Goal: Task Accomplishment & Management: Use online tool/utility

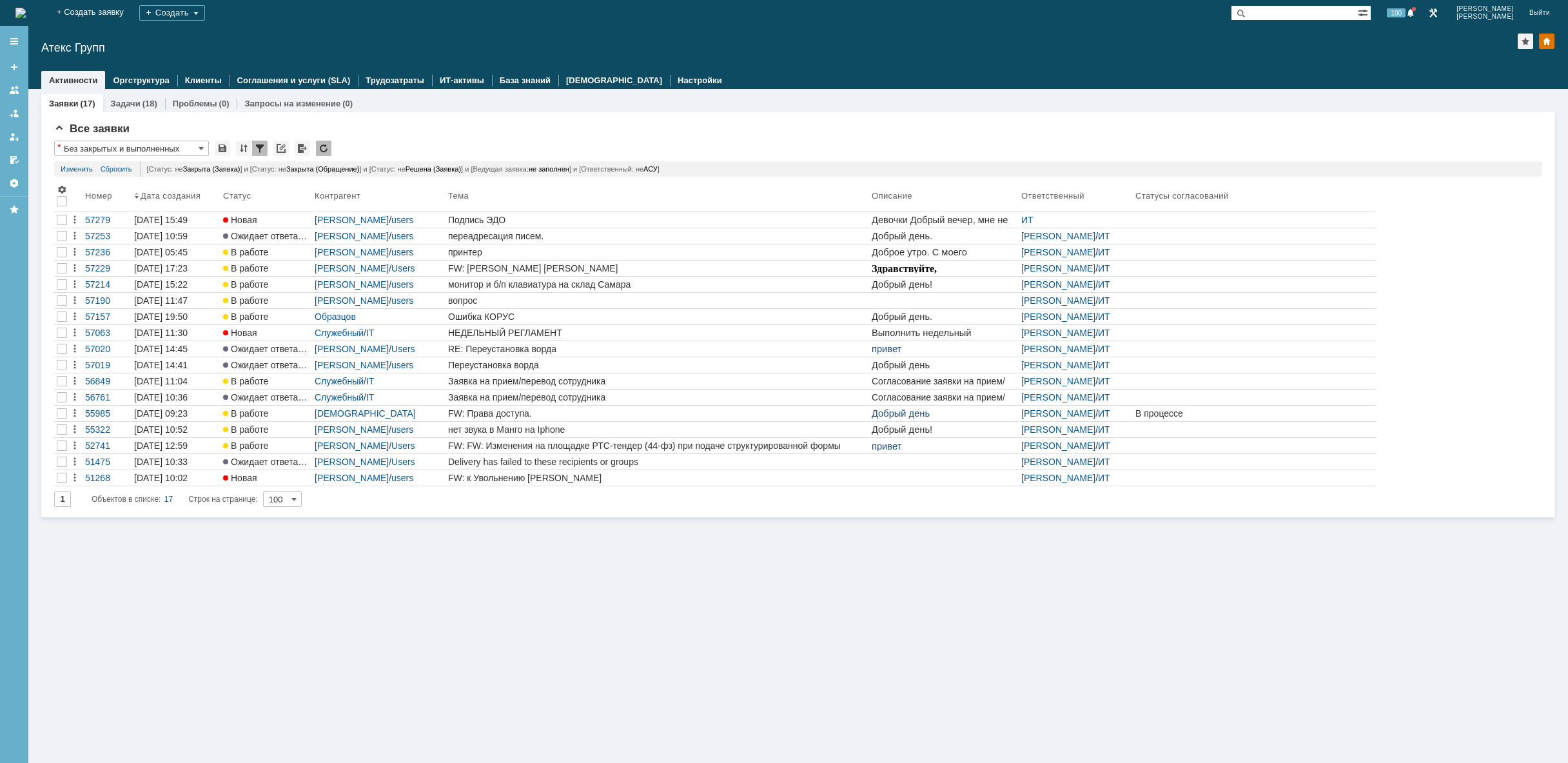
click at [26, 14] on img at bounding box center [21, 13] width 10 height 10
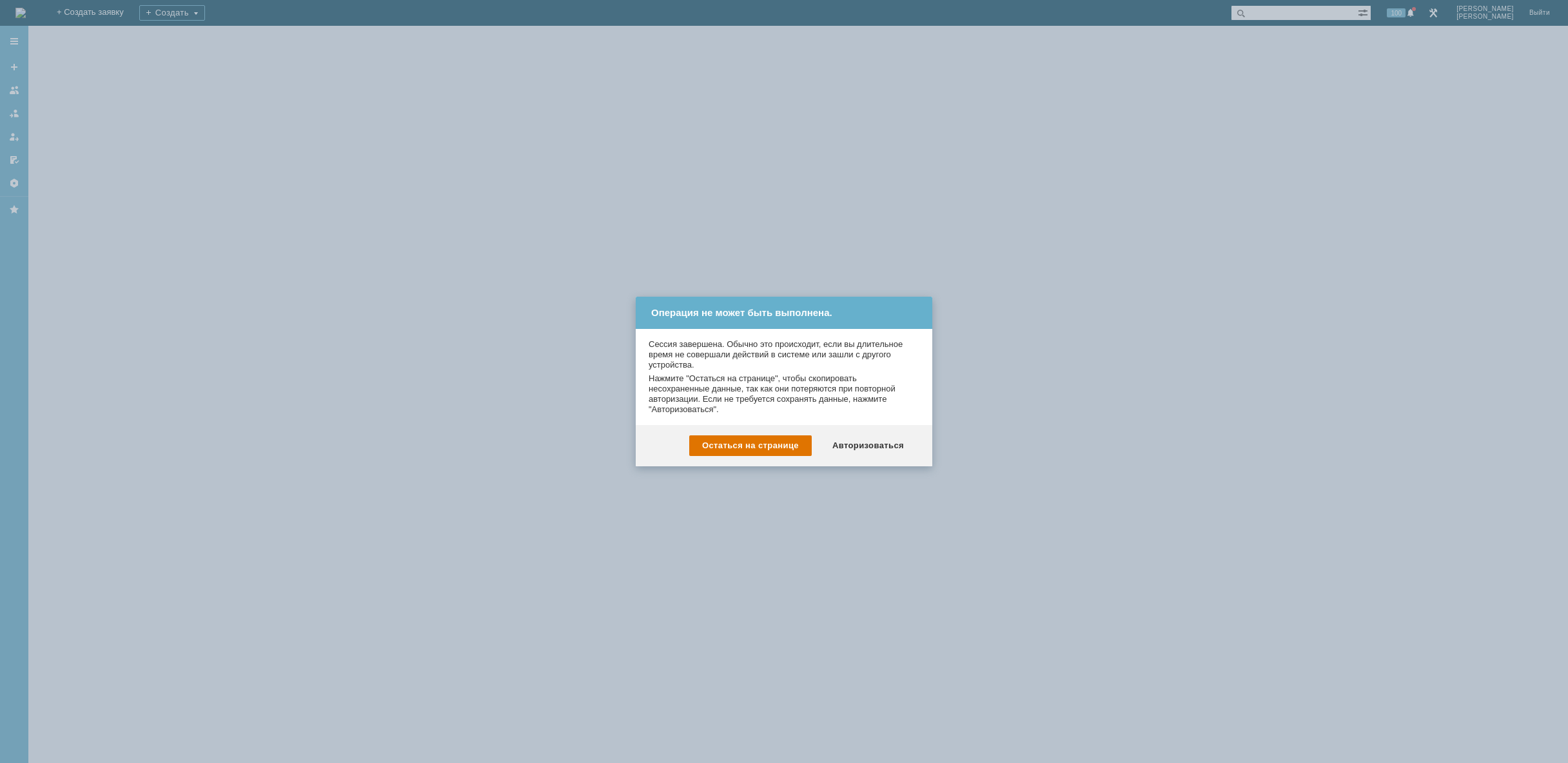
click at [880, 440] on div "Авторизоваться" at bounding box center [868, 446] width 98 height 21
click at [869, 442] on div at bounding box center [798, 394] width 1540 height 737
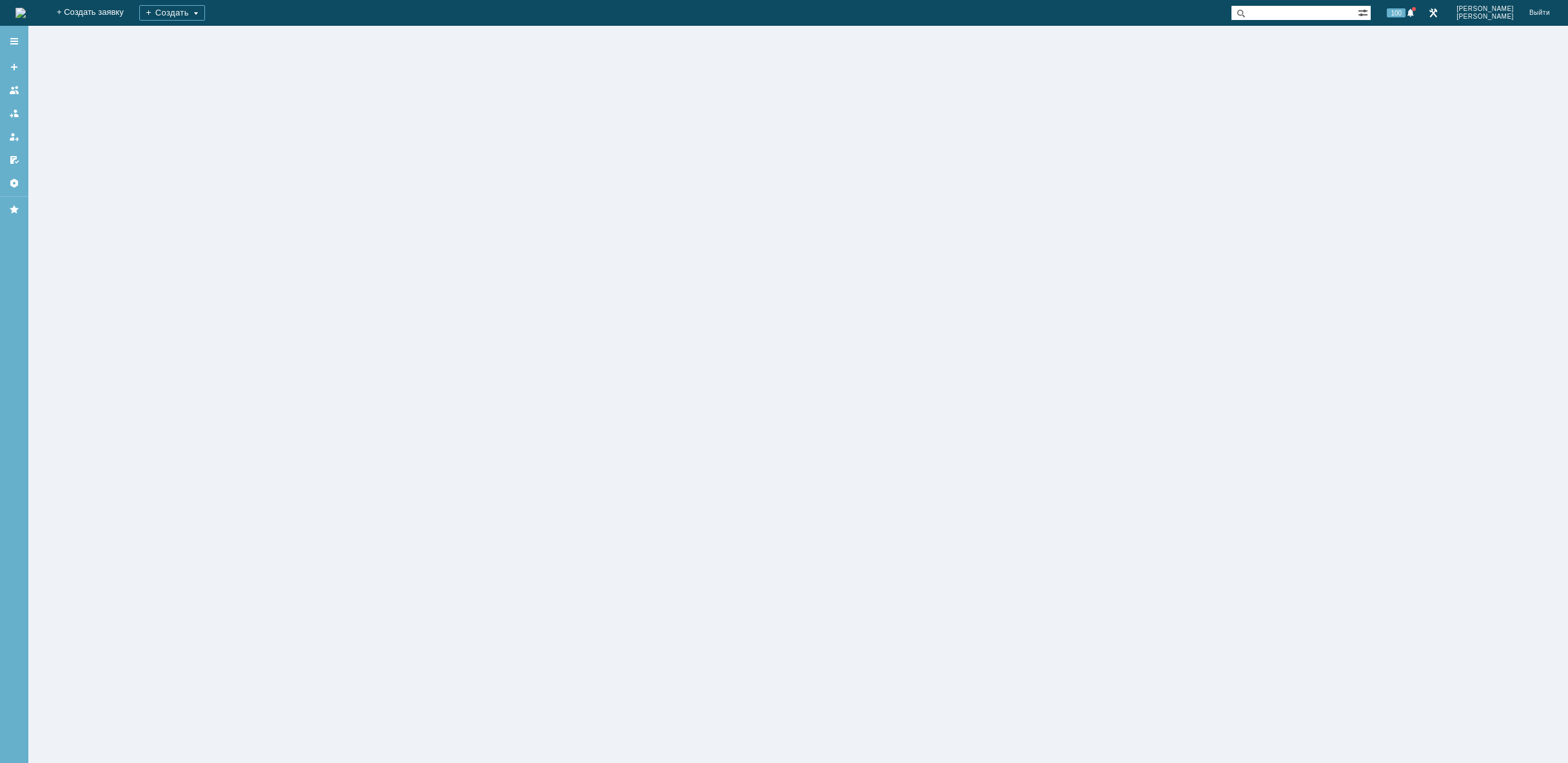
click at [868, 446] on div at bounding box center [798, 394] width 1540 height 737
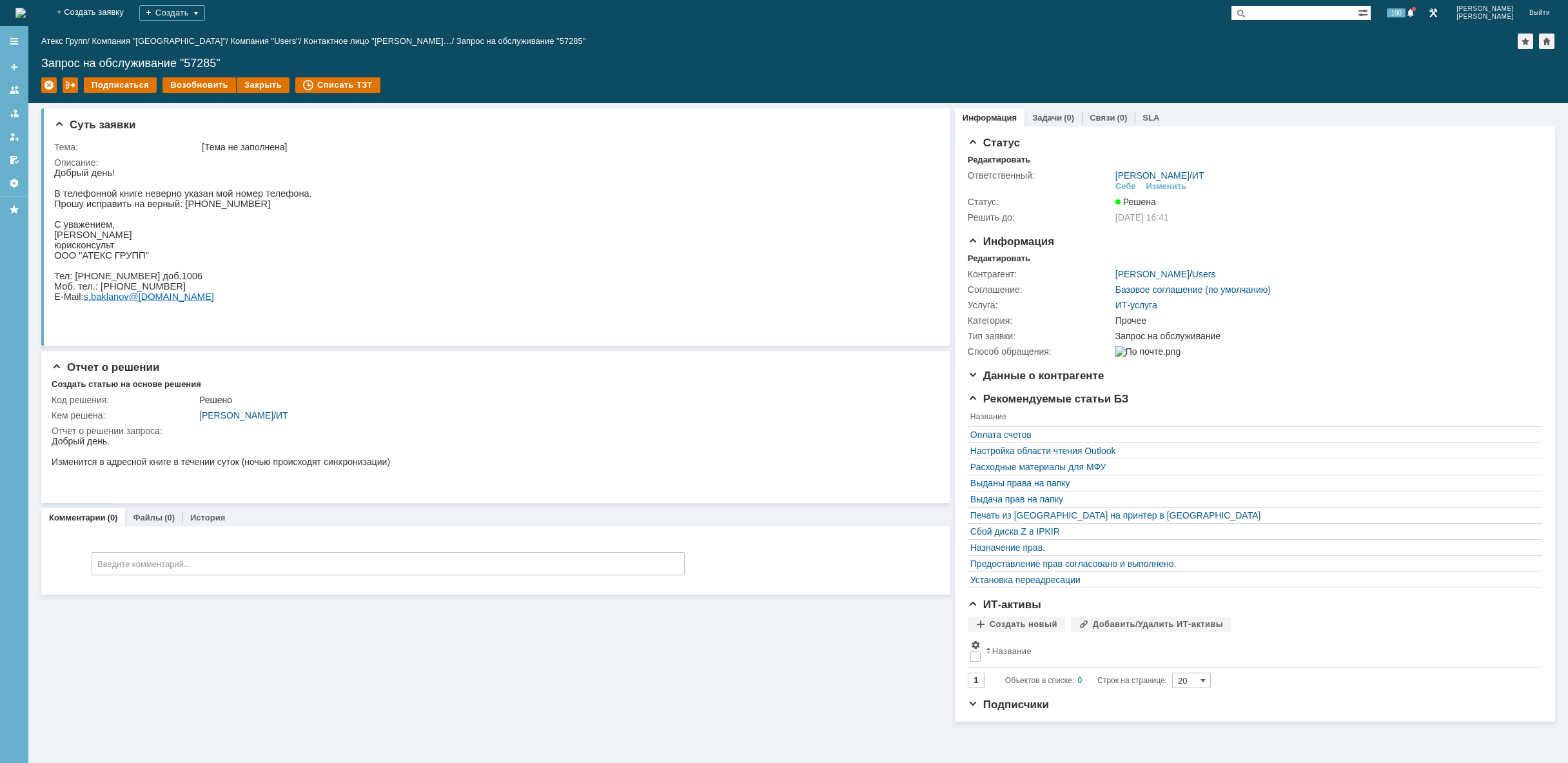
click at [26, 10] on img at bounding box center [21, 13] width 10 height 10
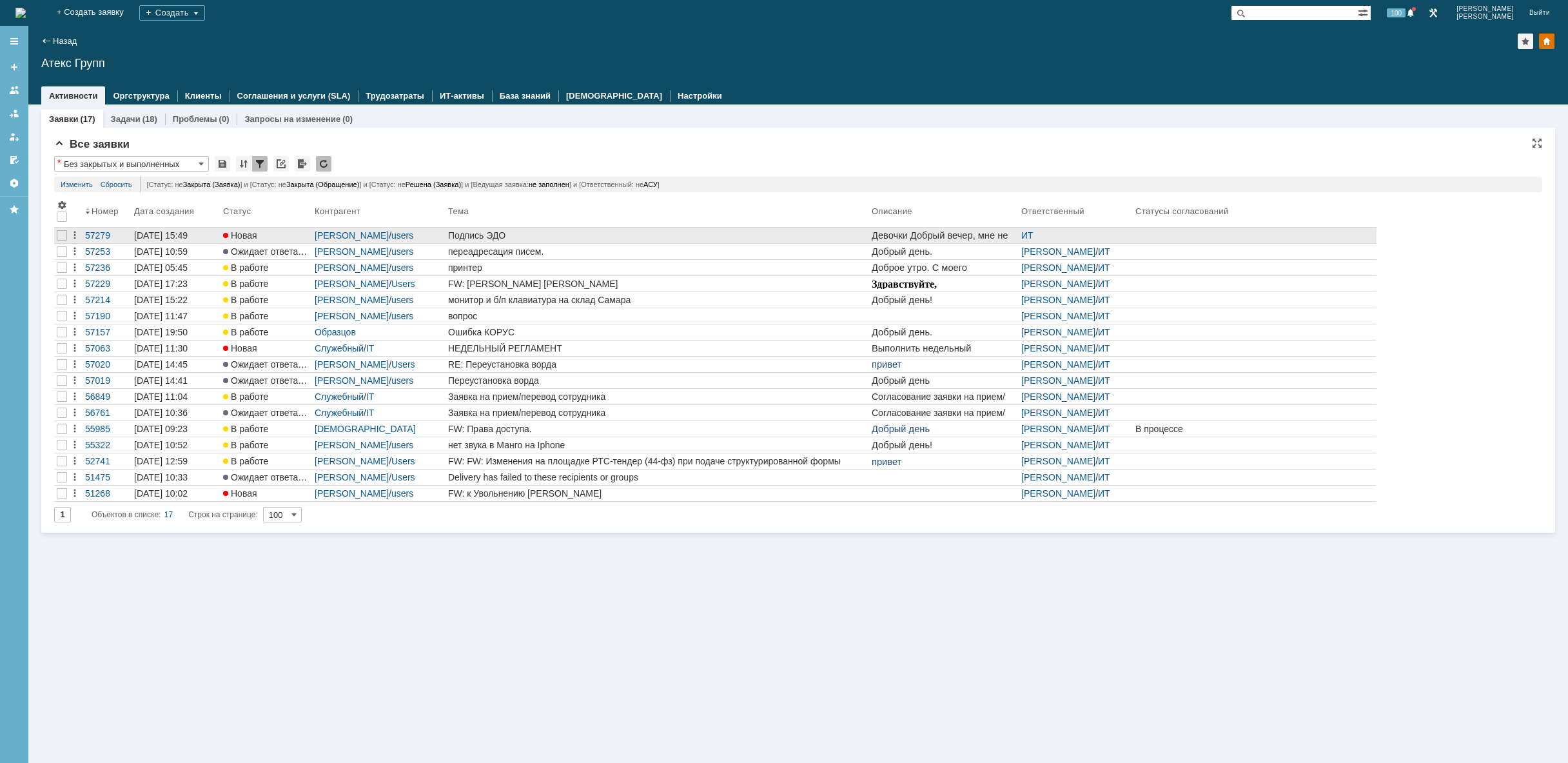
click at [758, 237] on div "Подпись ЭДО" at bounding box center [657, 235] width 419 height 10
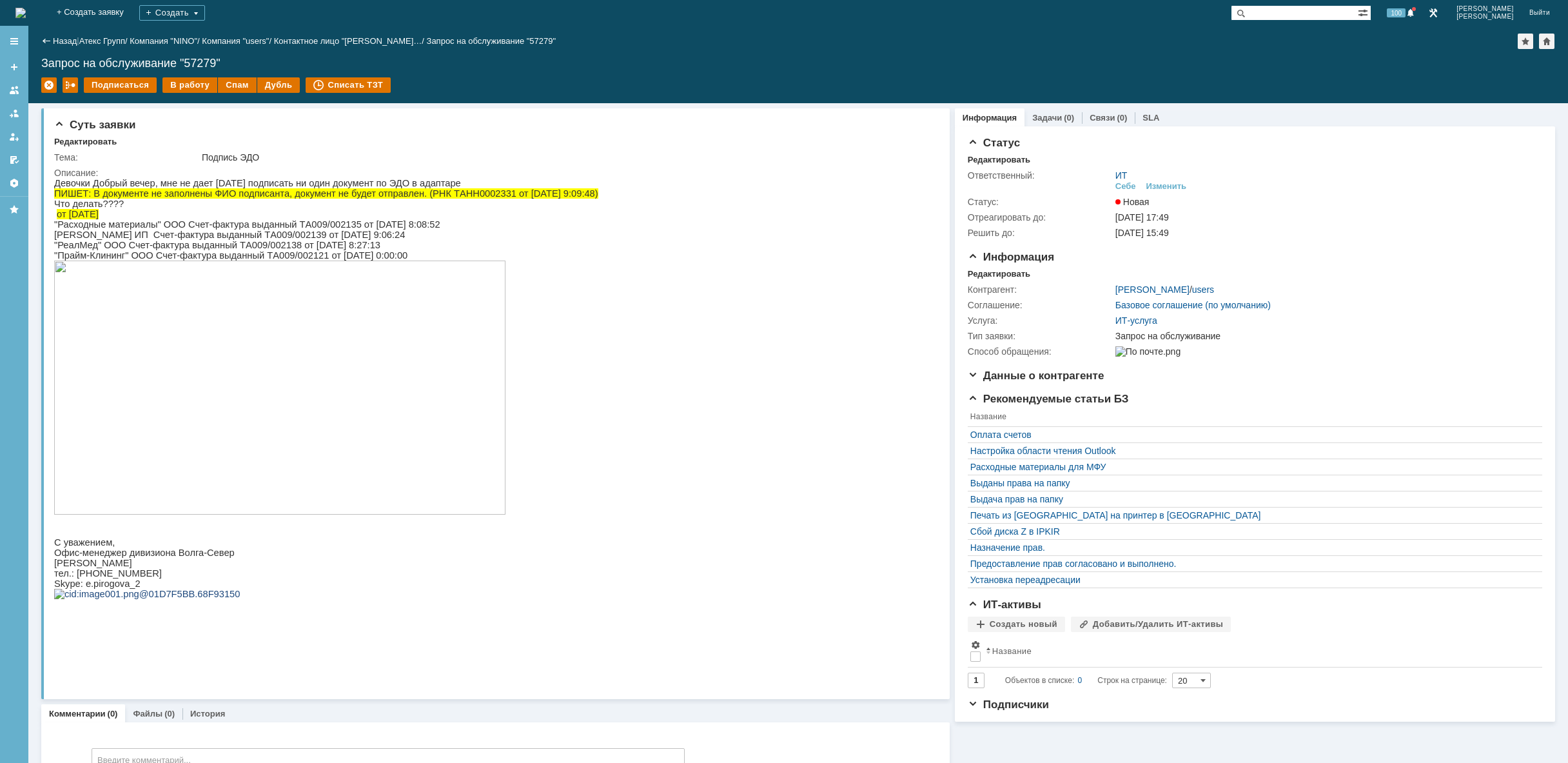
click at [26, 8] on img at bounding box center [21, 13] width 10 height 10
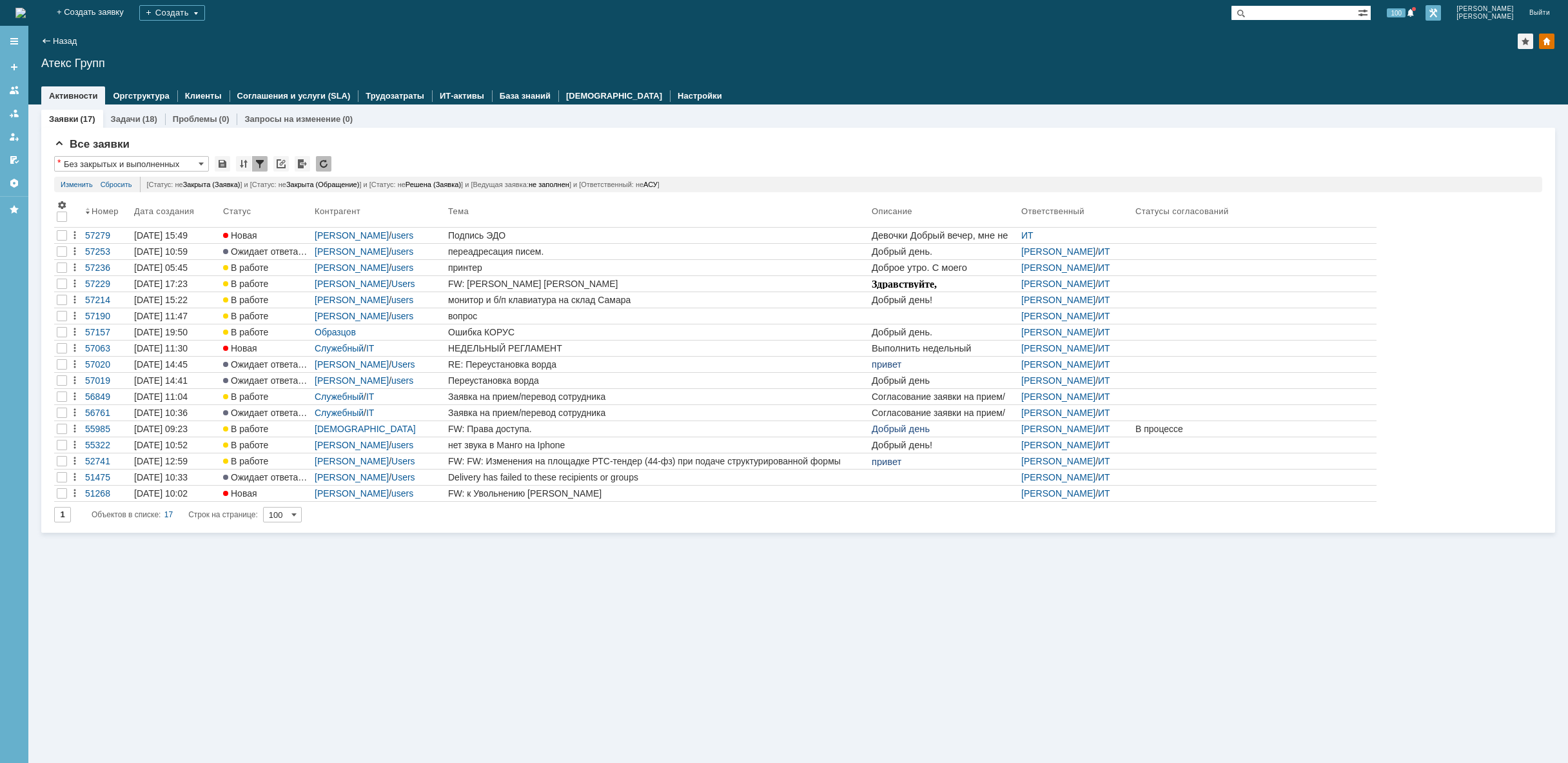
click at [1441, 12] on link at bounding box center [1434, 13] width 16 height 16
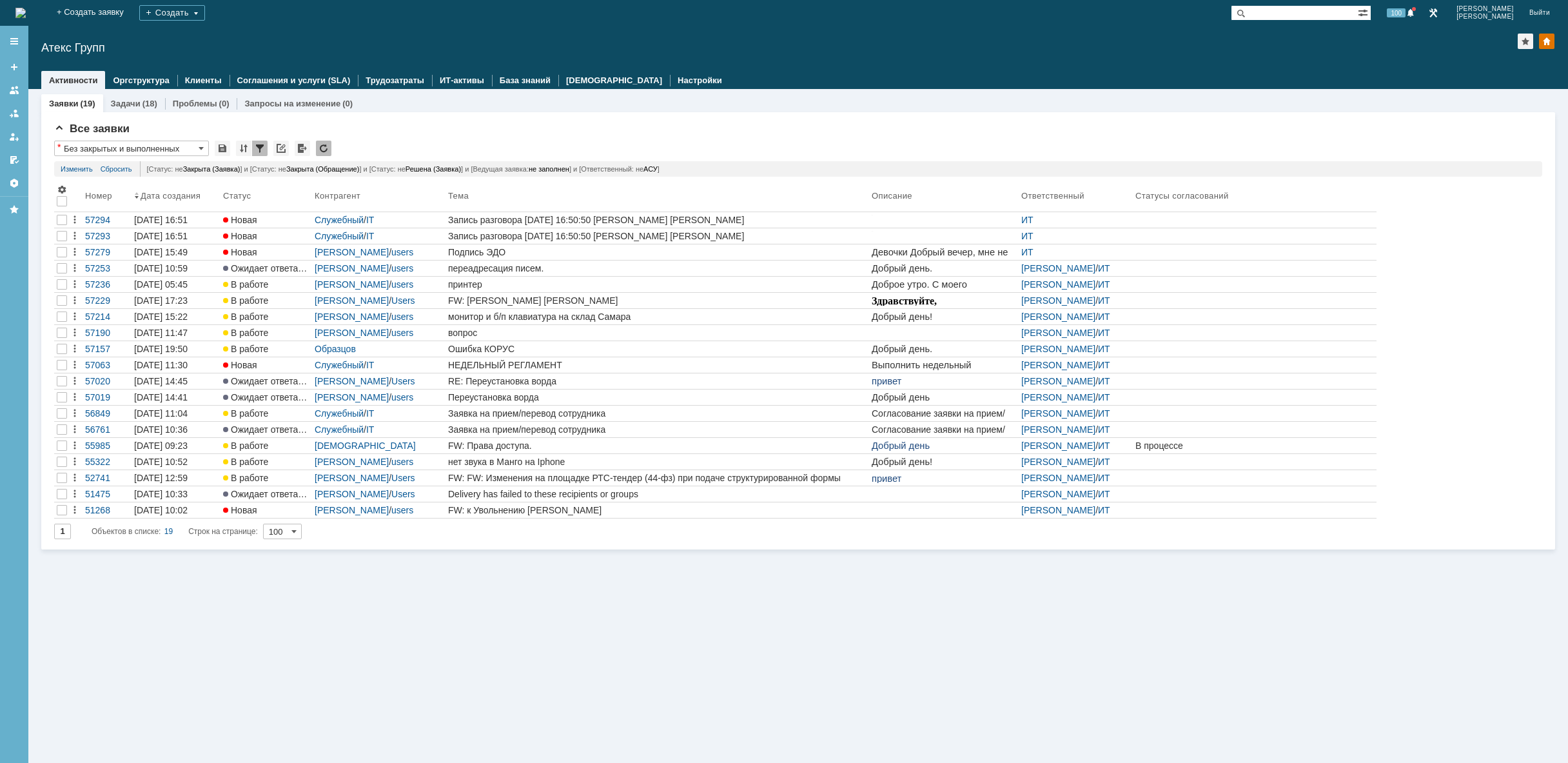
click at [26, 14] on img at bounding box center [21, 13] width 10 height 10
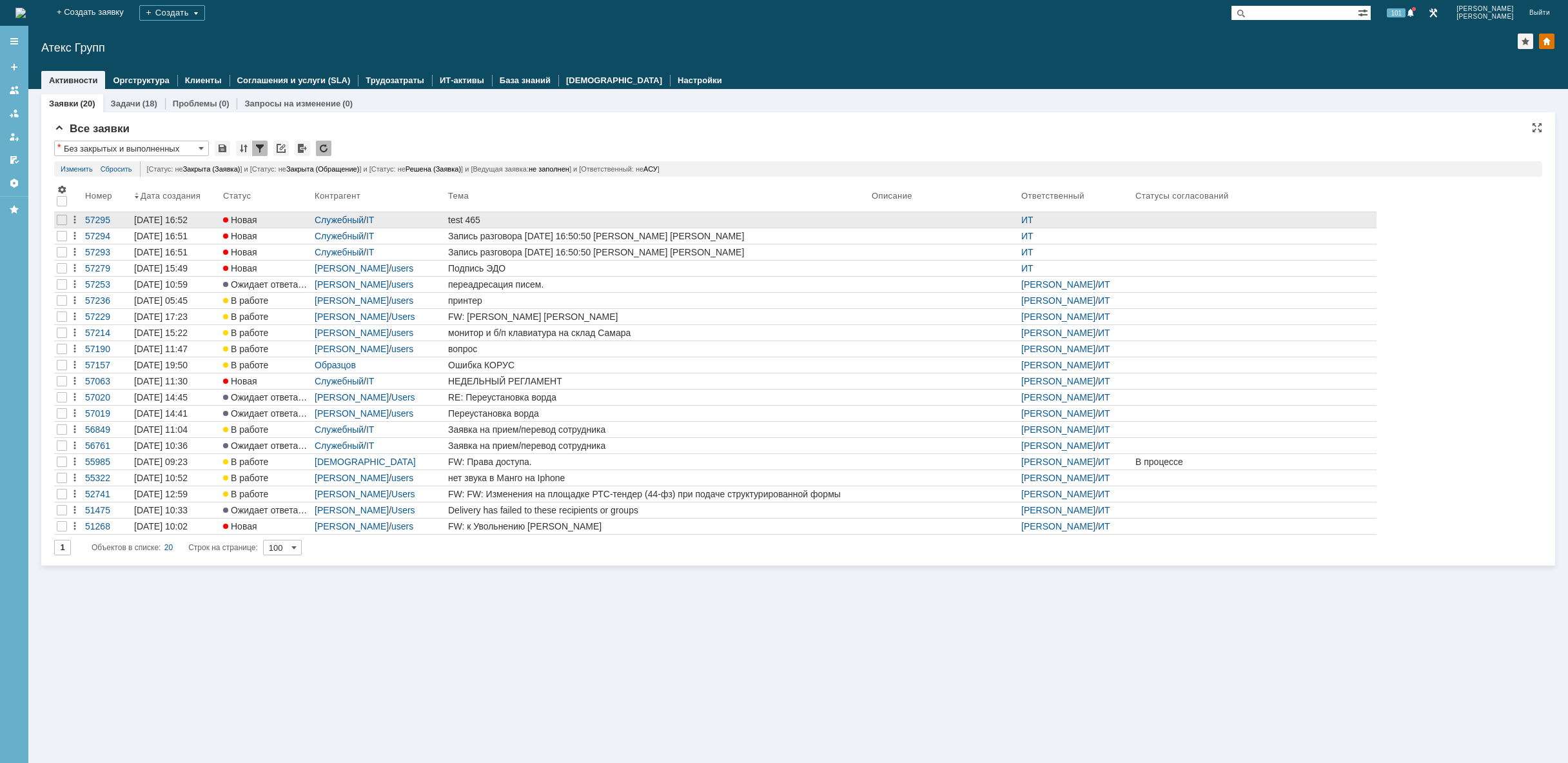
click at [586, 219] on div "test 465" at bounding box center [657, 220] width 419 height 10
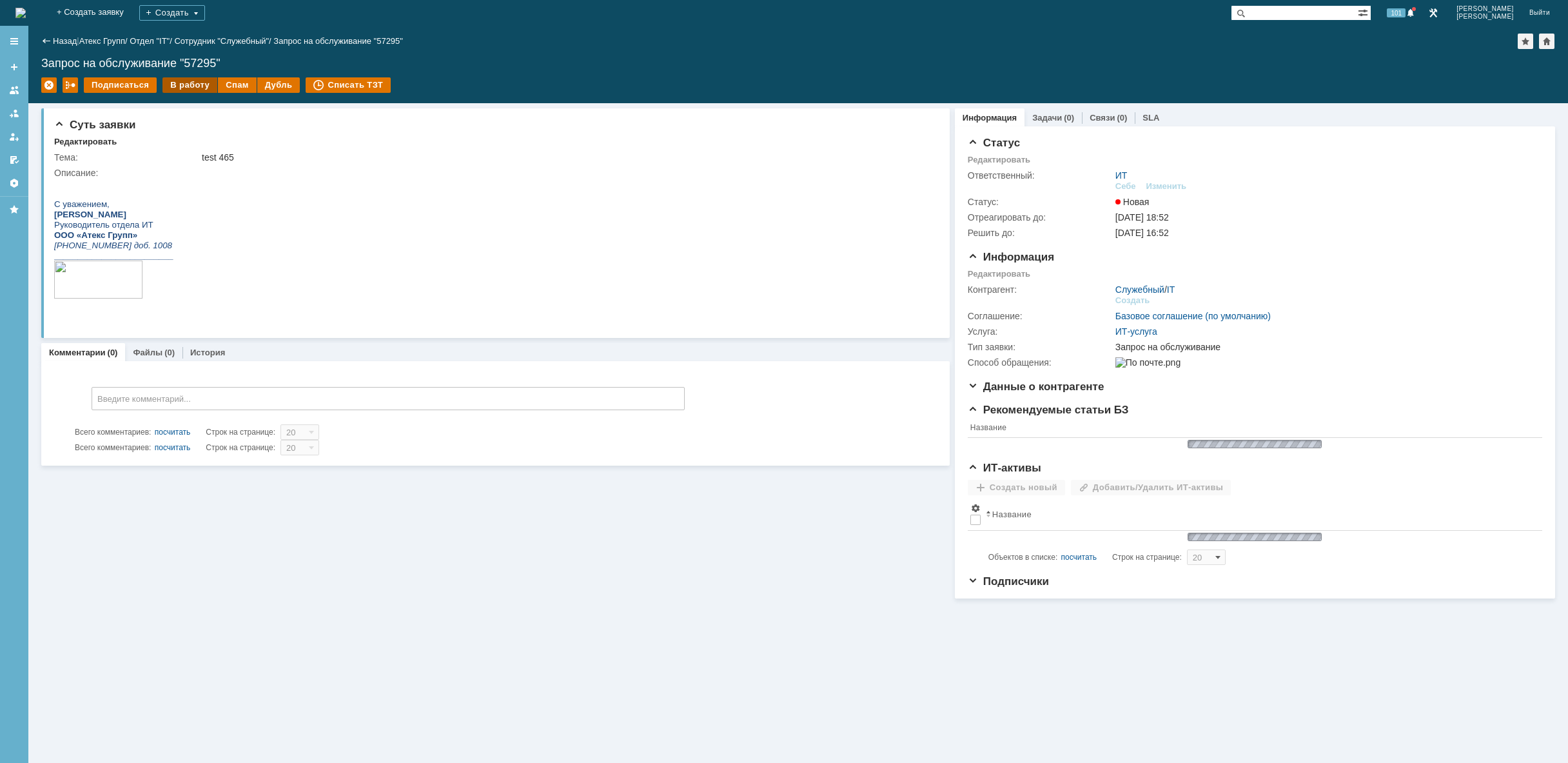
click at [183, 86] on div "В работу" at bounding box center [189, 85] width 54 height 16
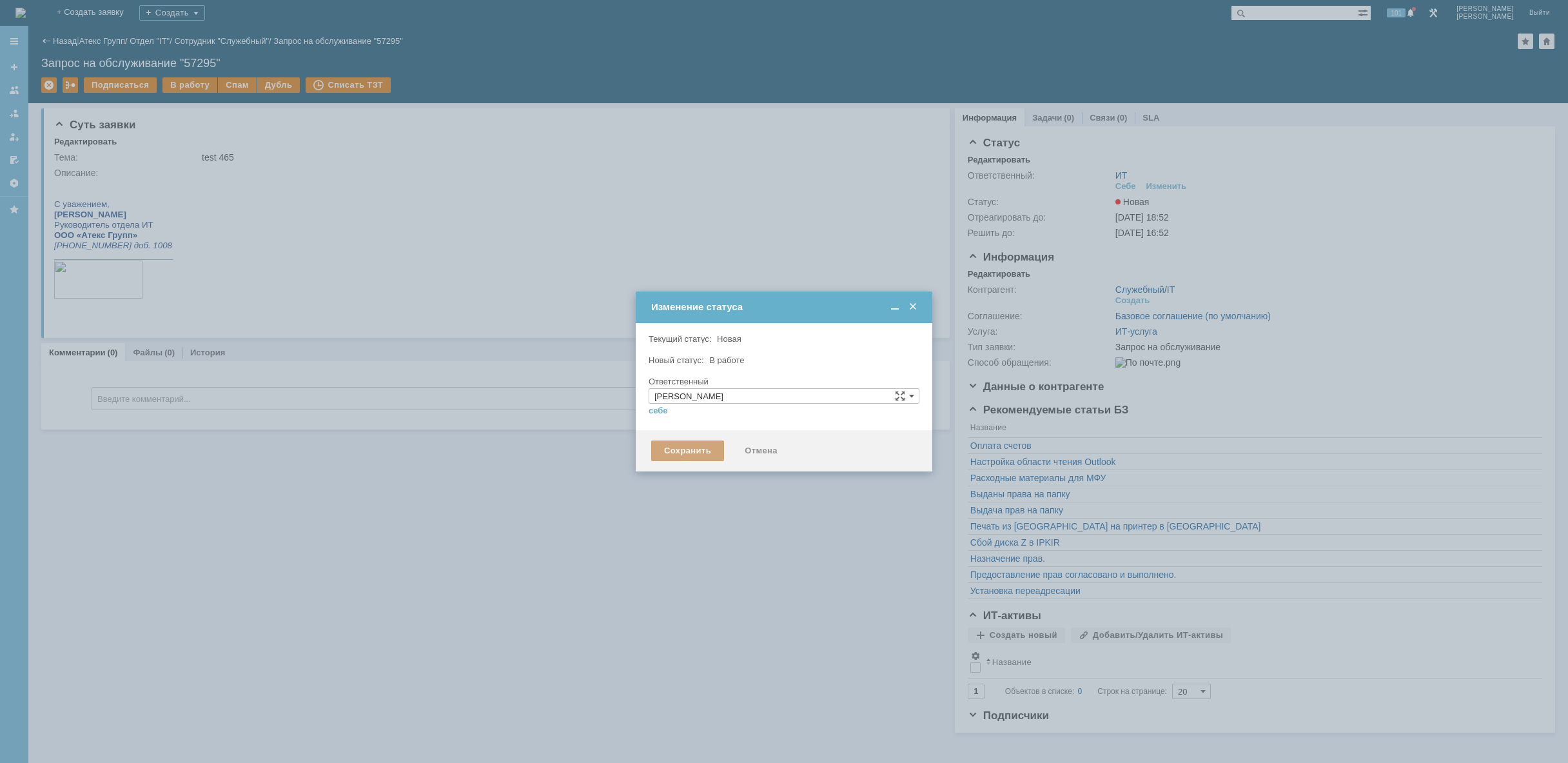
click at [698, 461] on div "Сохранить" at bounding box center [688, 451] width 73 height 21
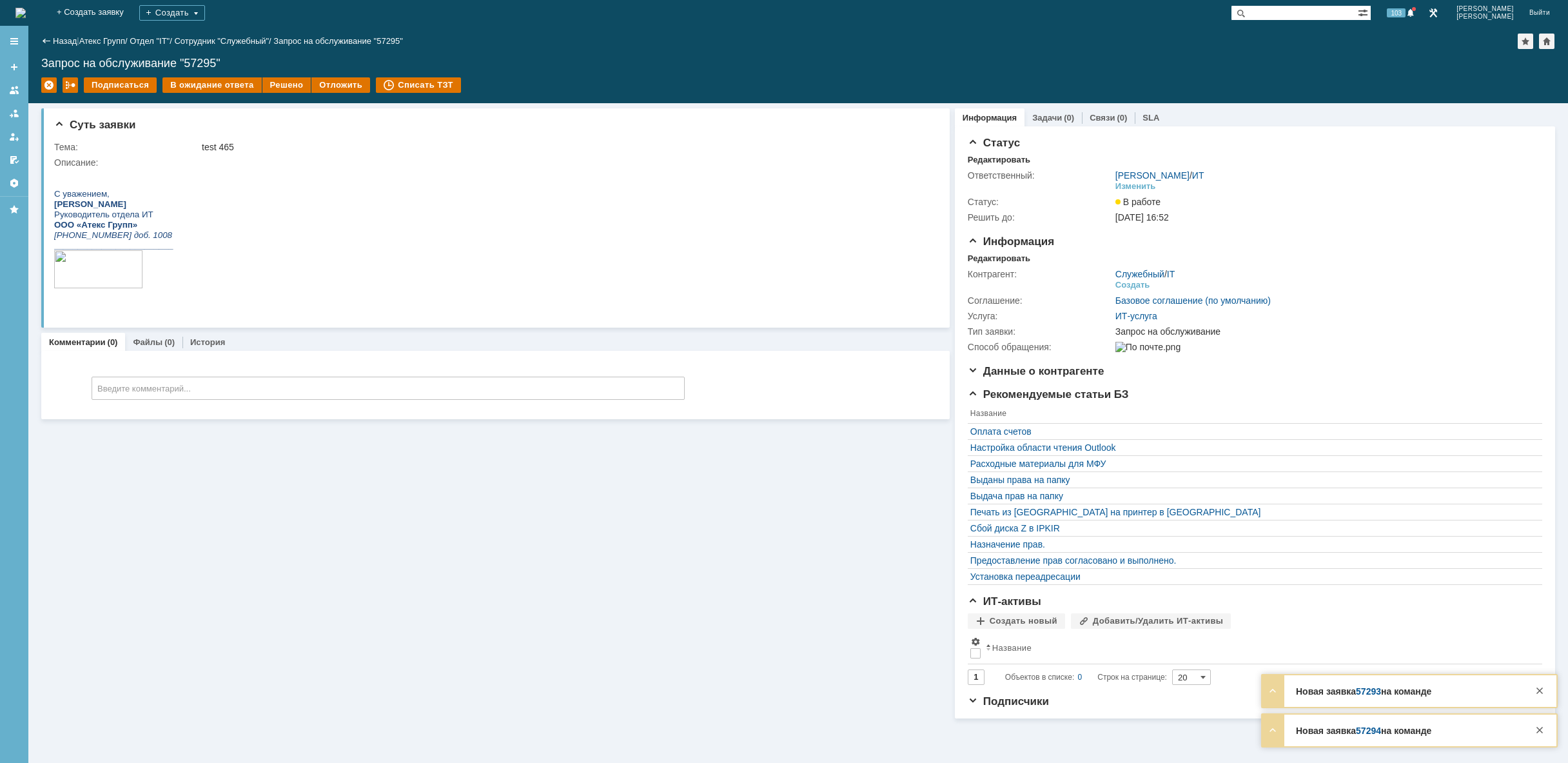
click at [26, 8] on img at bounding box center [21, 13] width 10 height 10
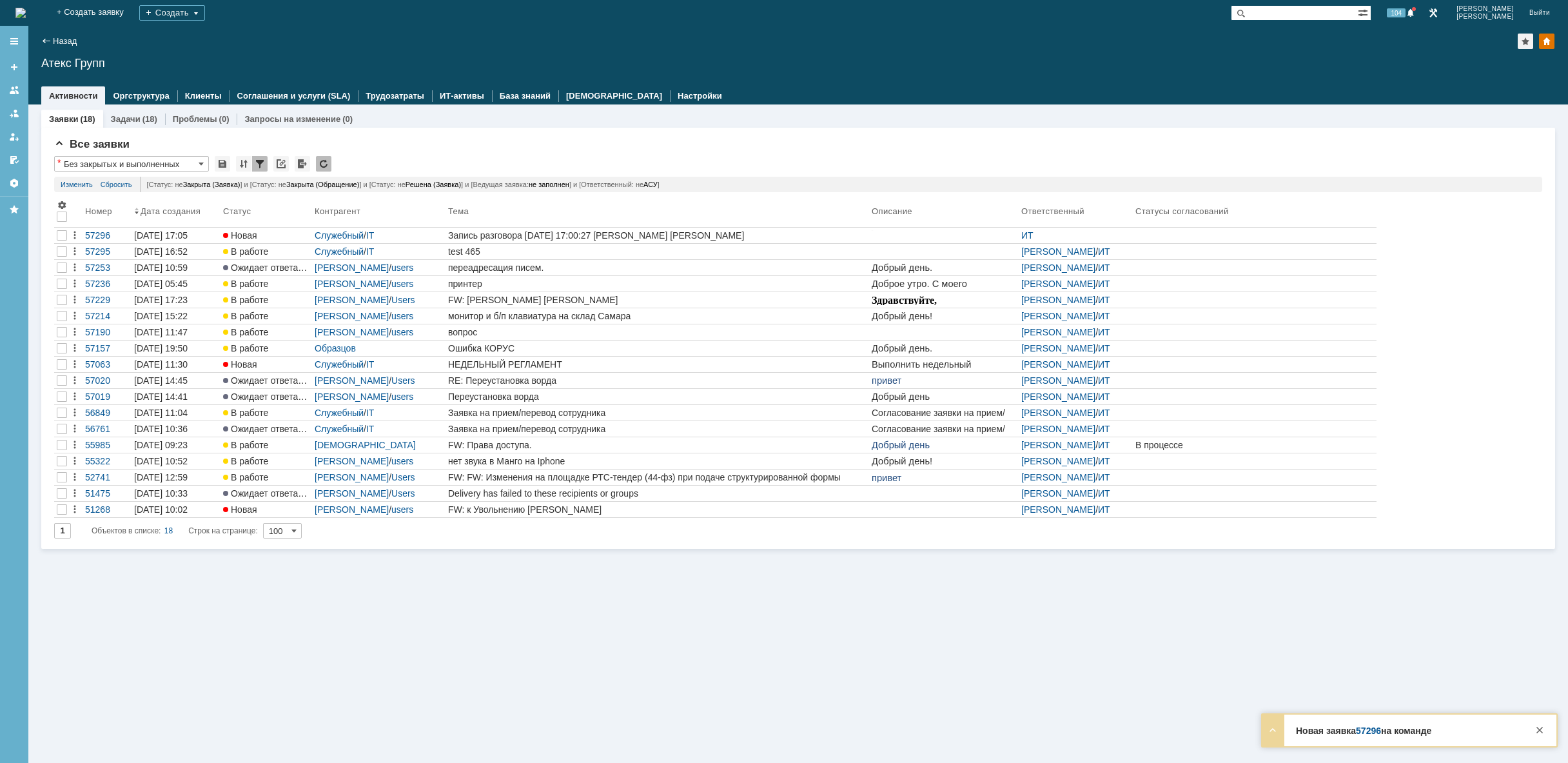
click at [26, 11] on img at bounding box center [21, 13] width 10 height 10
